Goal: Task Accomplishment & Management: Use online tool/utility

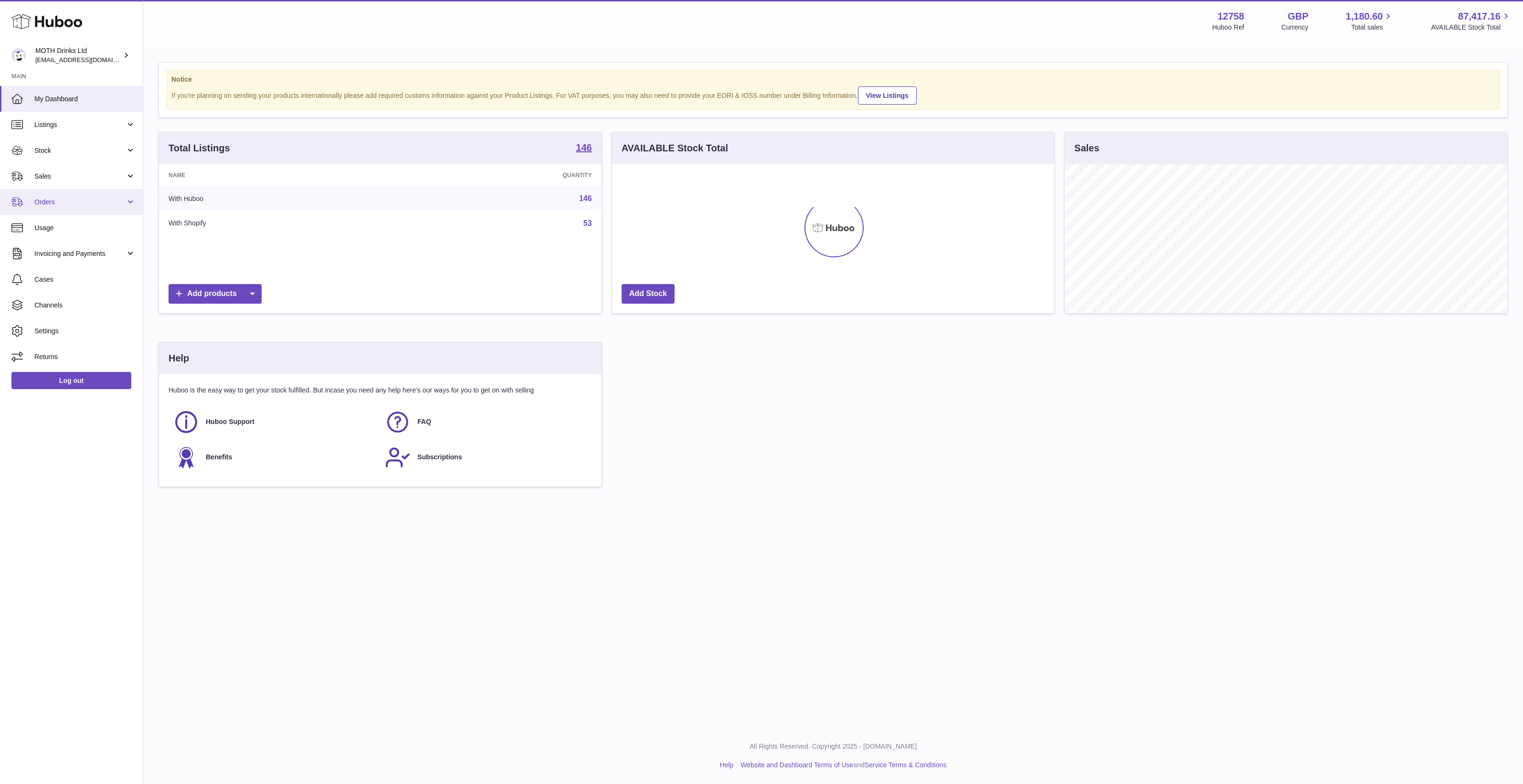
scroll to position [149, 442]
drag, startPoint x: 77, startPoint y: 201, endPoint x: 78, endPoint y: 212, distance: 11.0
click at [77, 201] on span "Orders" at bounding box center [80, 202] width 91 height 10
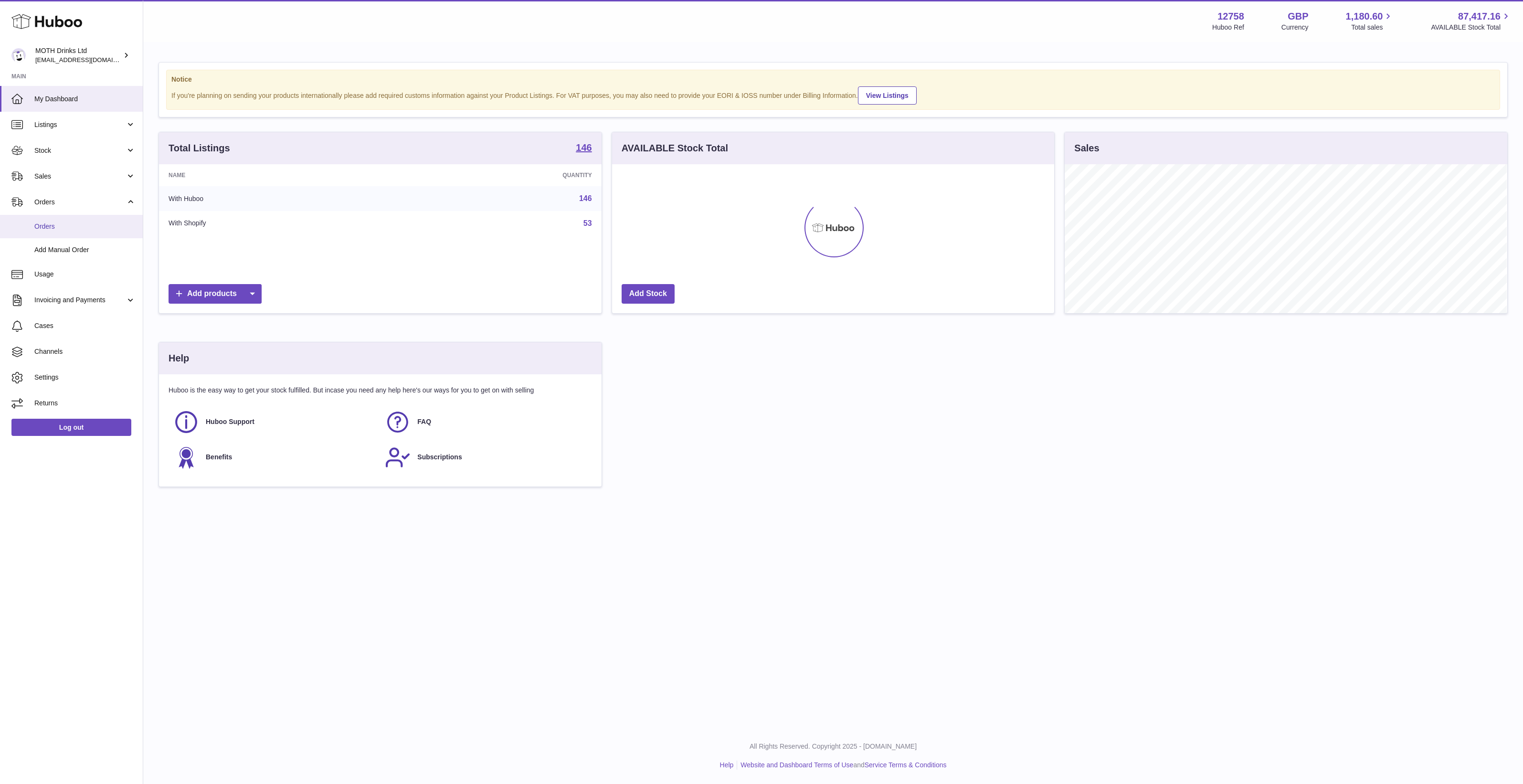
click at [79, 226] on span "Orders" at bounding box center [85, 227] width 101 height 10
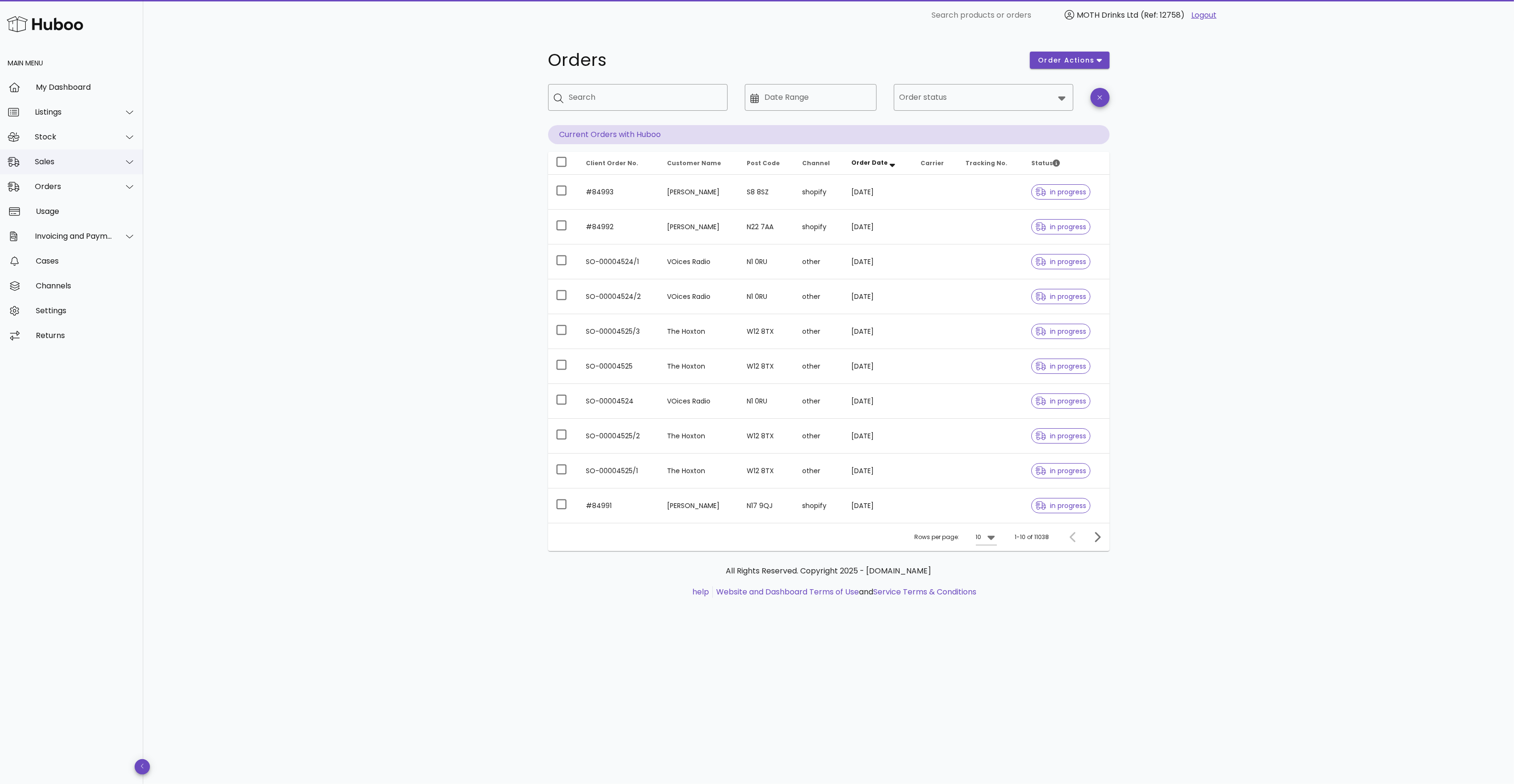
click at [52, 160] on div "Sales" at bounding box center [74, 162] width 78 height 10
click at [69, 187] on div "Sales" at bounding box center [85, 186] width 101 height 10
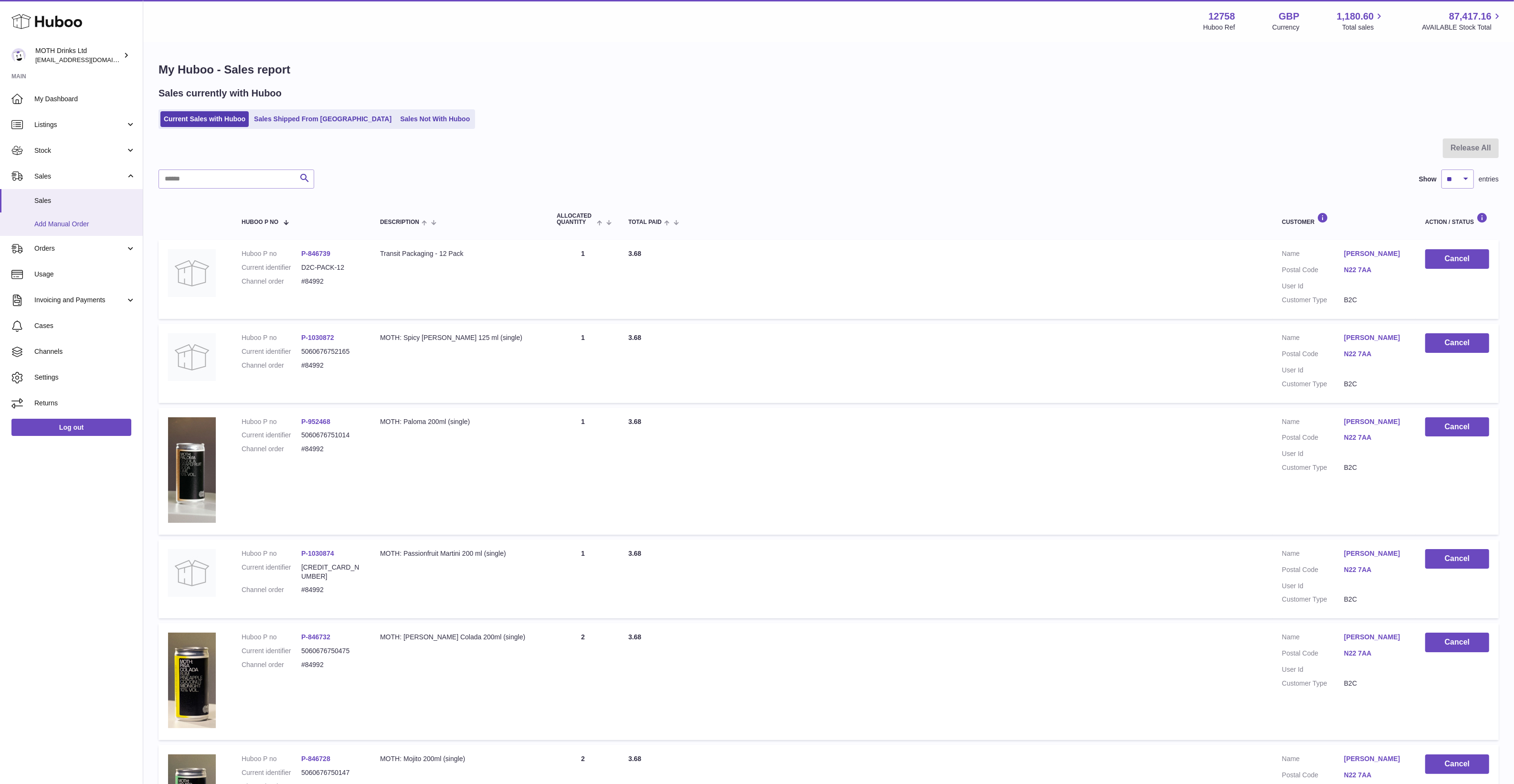
click at [86, 216] on link "Add Manual Order" at bounding box center [71, 224] width 143 height 24
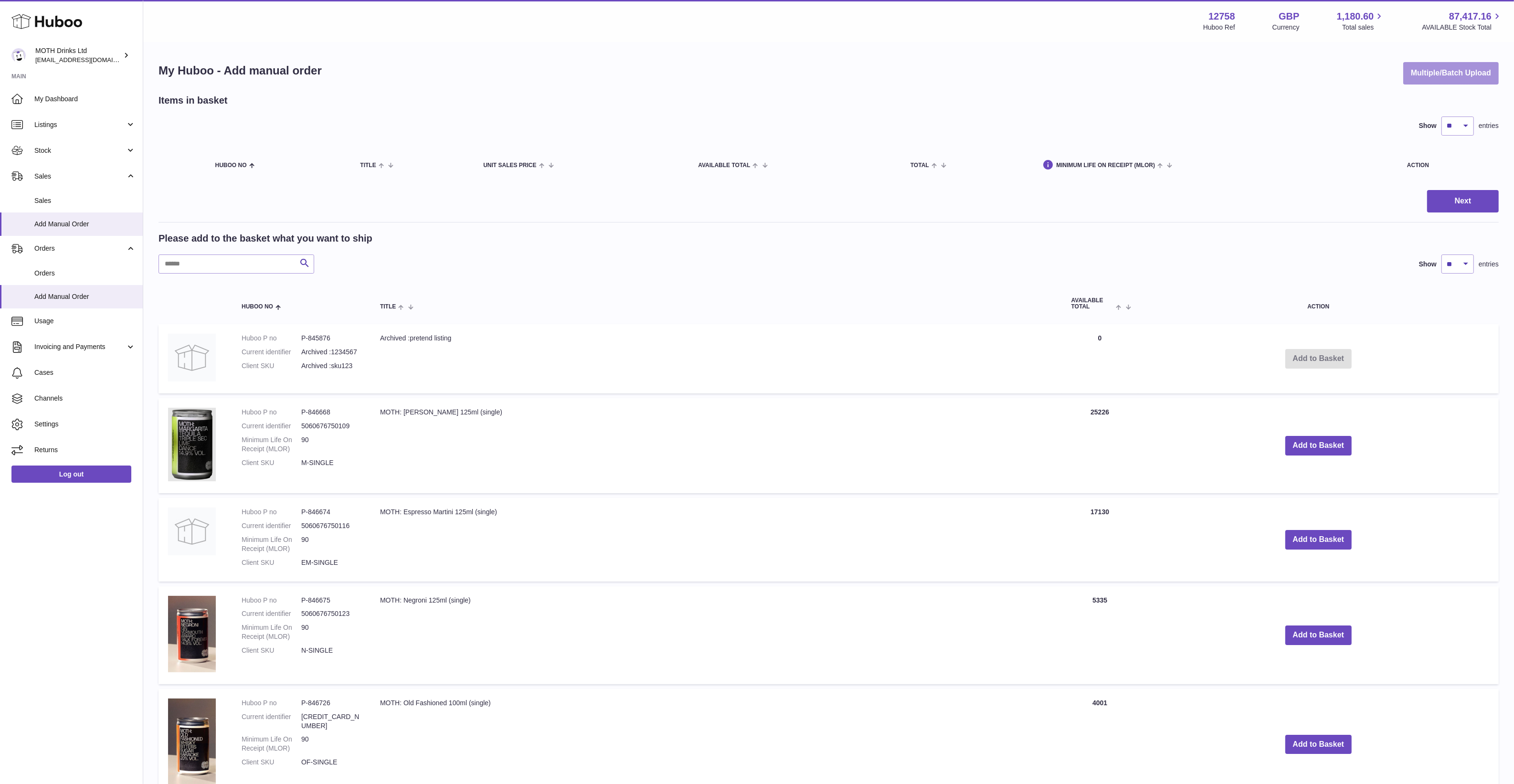
click at [1413, 65] on button "Multiple/Batch Upload" at bounding box center [1450, 73] width 95 height 23
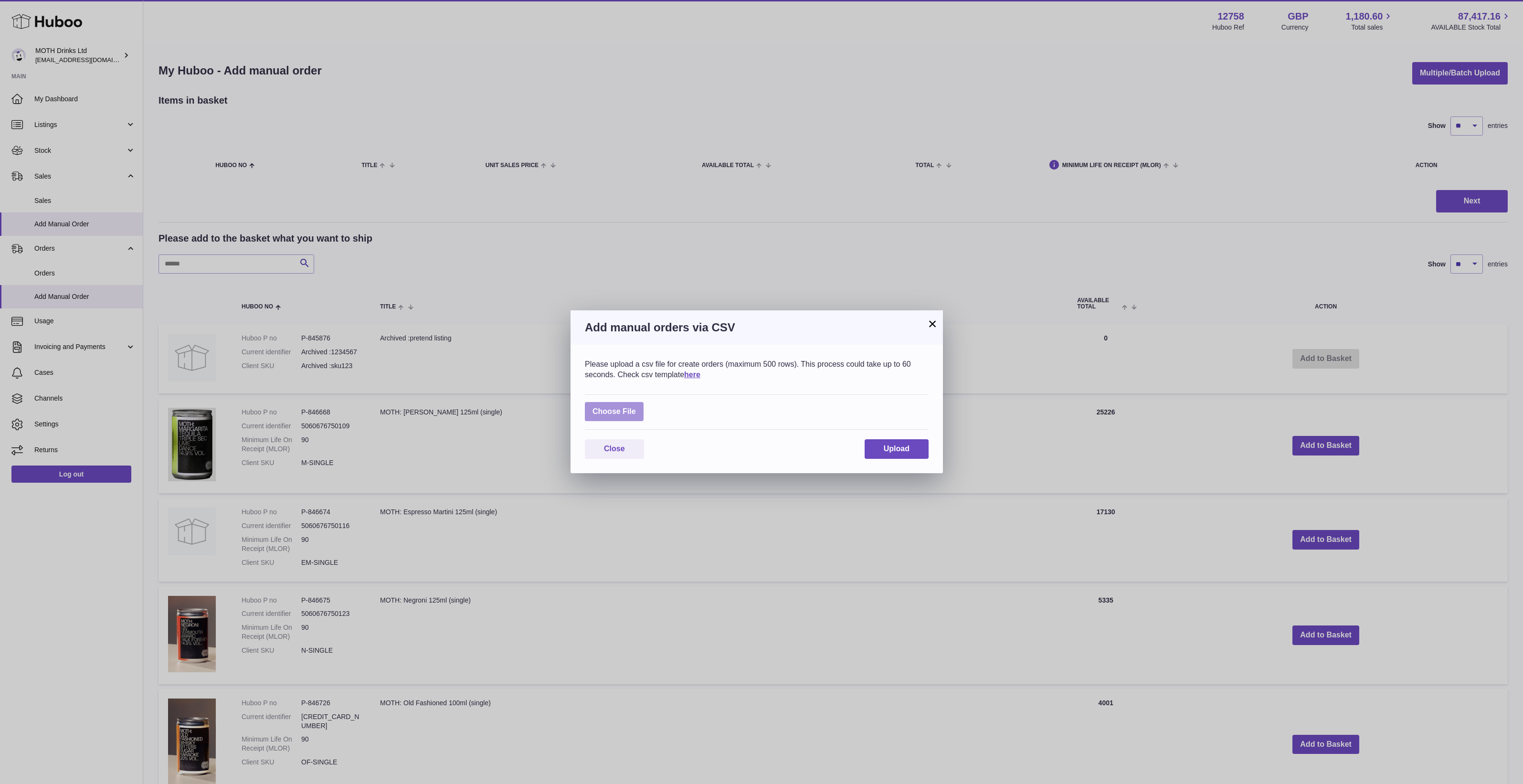
click at [593, 411] on label at bounding box center [615, 412] width 59 height 20
click at [636, 407] on input "file" at bounding box center [636, 407] width 1 height 1
type input "**********"
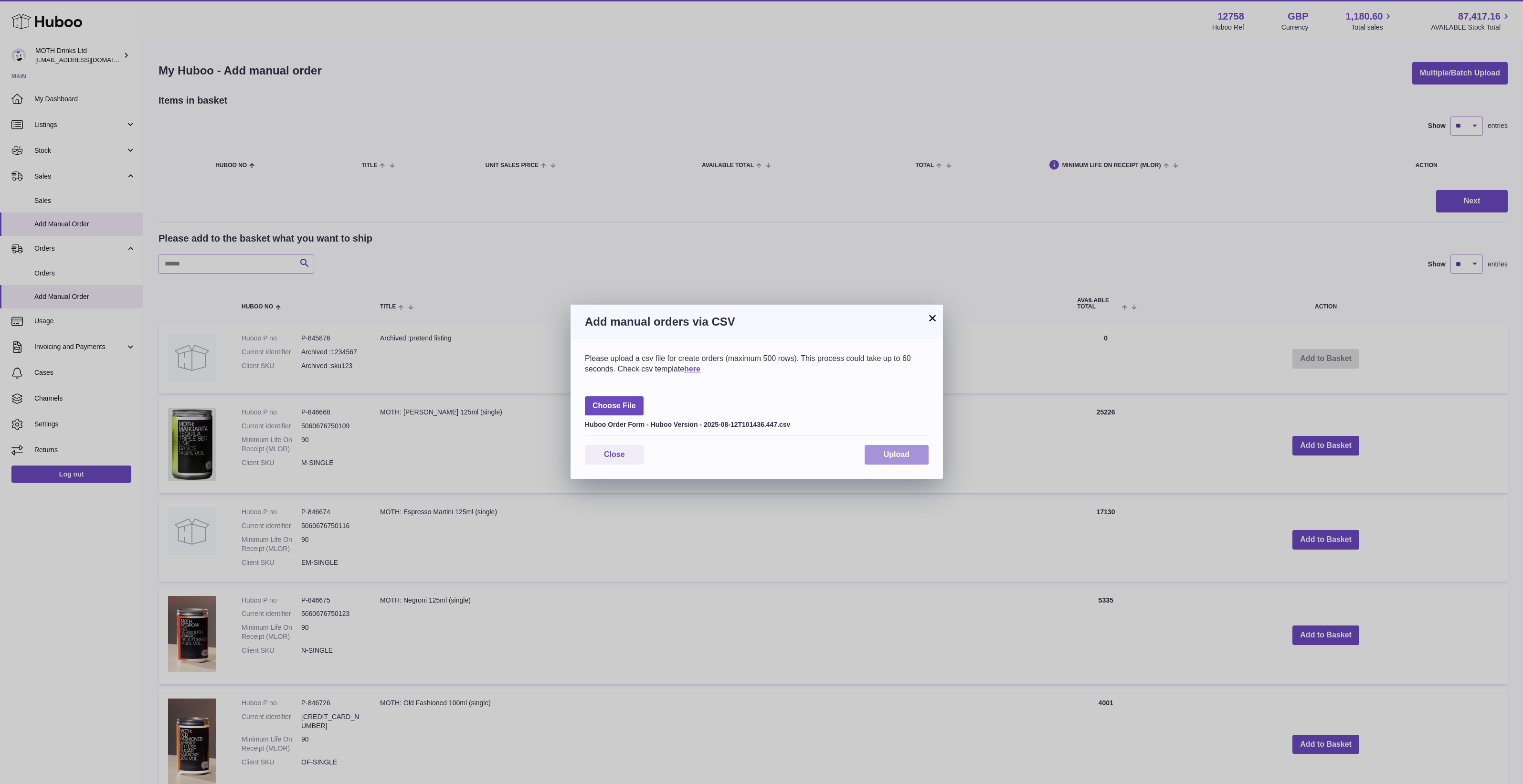
click at [897, 456] on span "Upload" at bounding box center [896, 453] width 26 height 9
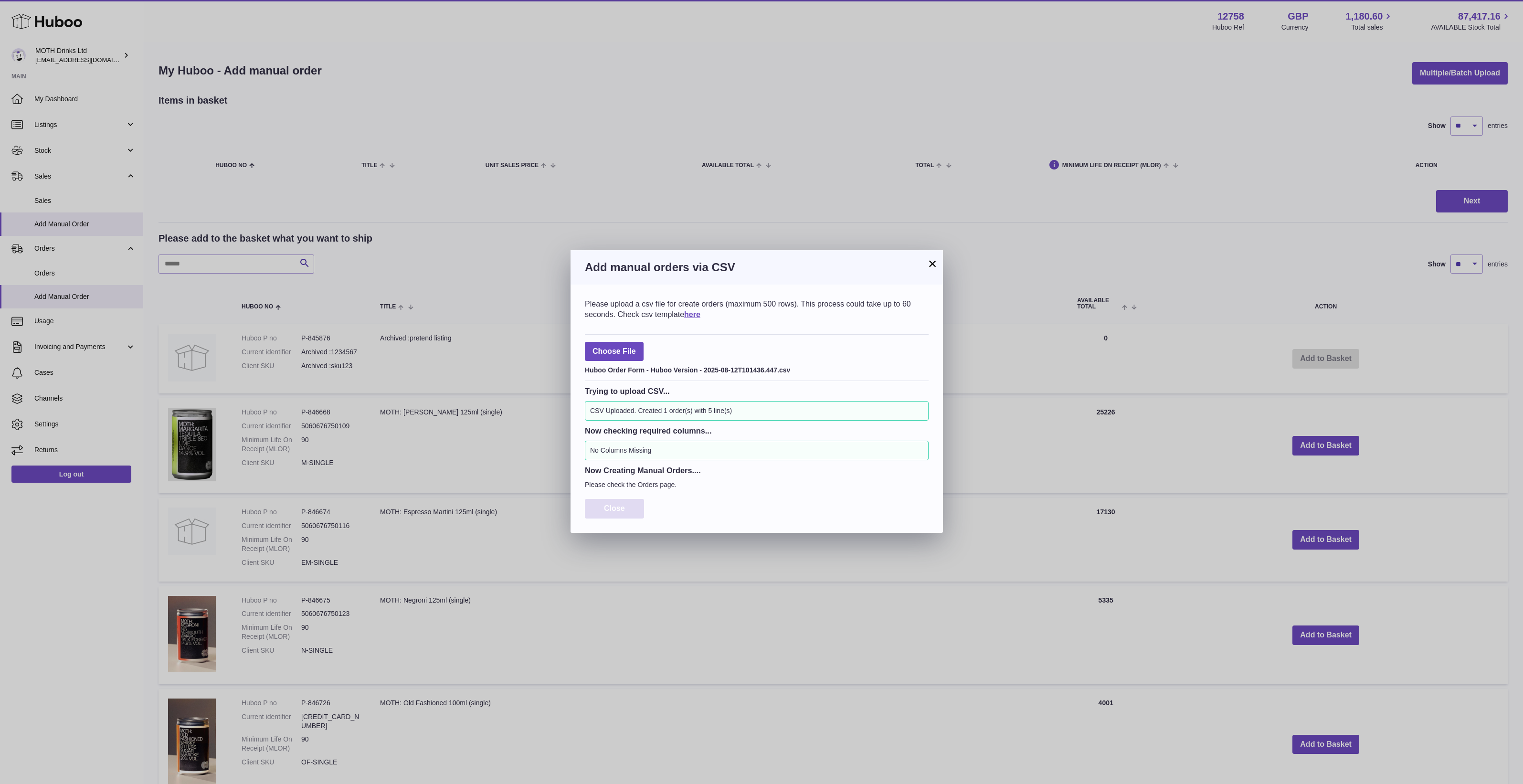
click at [586, 511] on button "Close" at bounding box center [615, 509] width 59 height 20
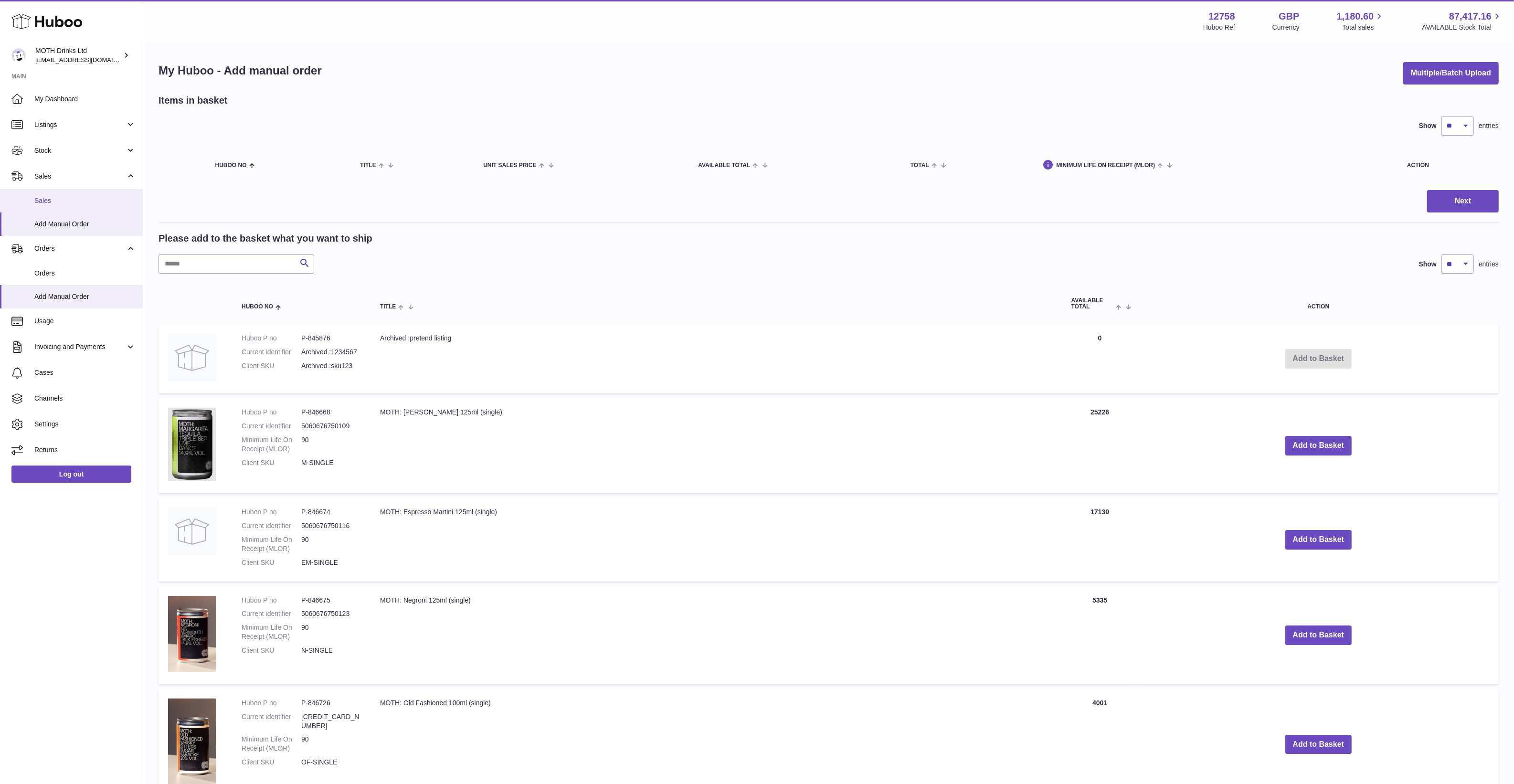
click at [71, 209] on link "Sales" at bounding box center [71, 200] width 143 height 24
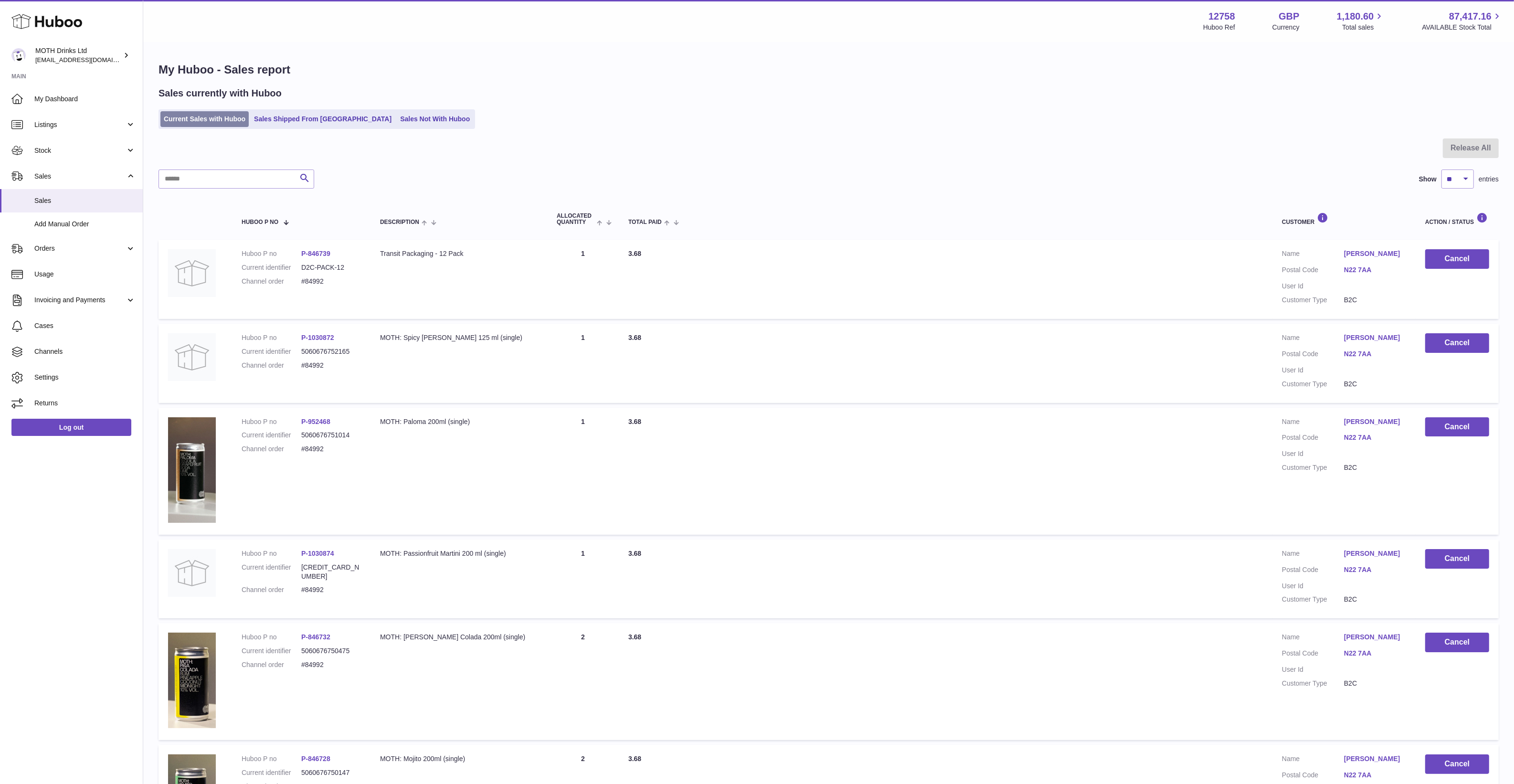
click at [204, 119] on link "Current Sales with Huboo" at bounding box center [204, 119] width 89 height 16
click at [684, 112] on div "Current Sales with Huboo Sales Shipped From [GEOGRAPHIC_DATA] Sales Not With Hu…" at bounding box center [828, 119] width 1340 height 20
